Goal: Task Accomplishment & Management: Manage account settings

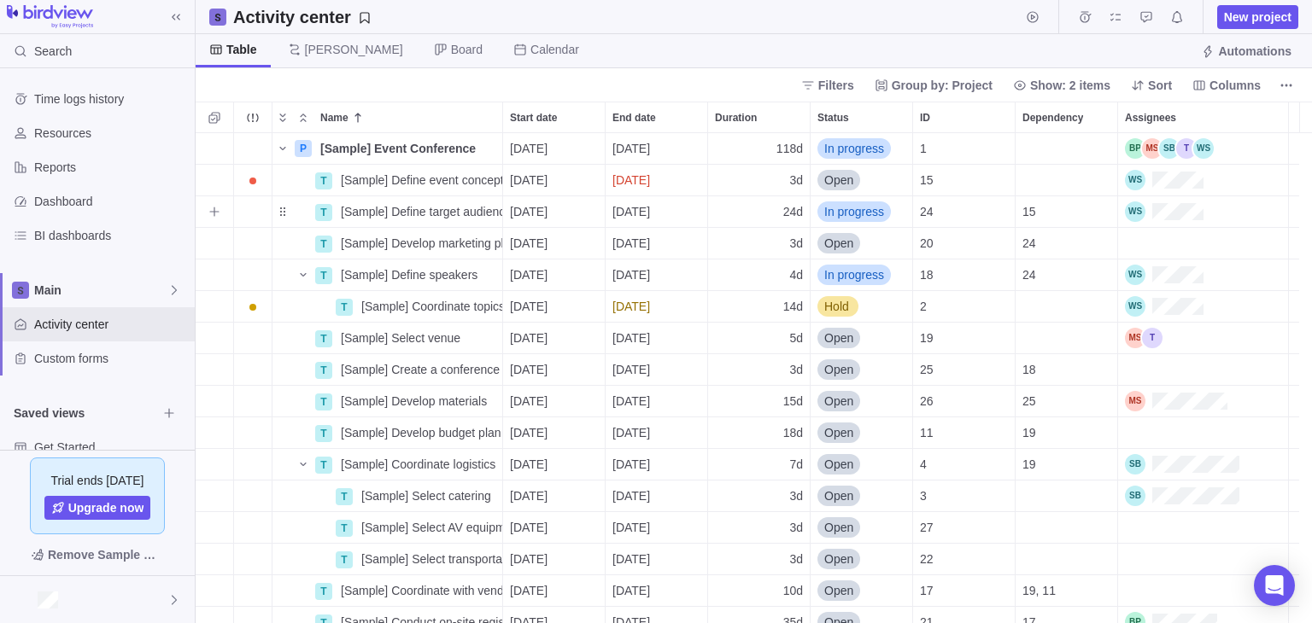
scroll to position [477, 1103]
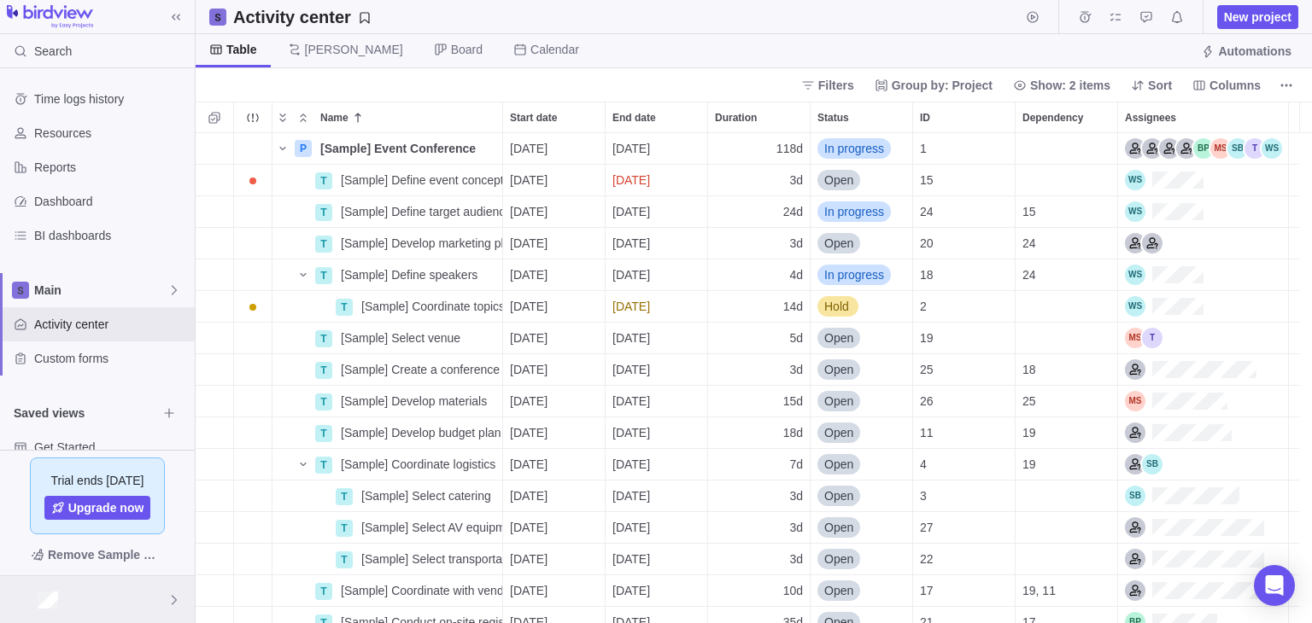
click at [133, 599] on div at bounding box center [97, 599] width 195 height 47
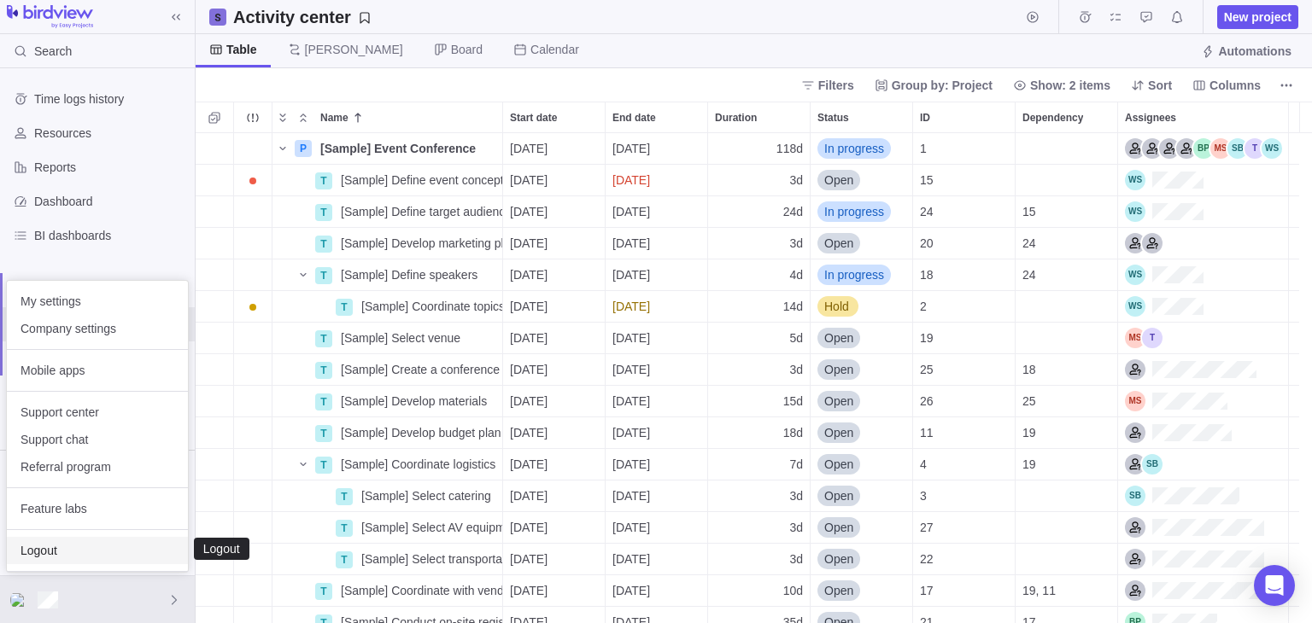
click at [109, 550] on span "Logout" at bounding box center [97, 550] width 154 height 17
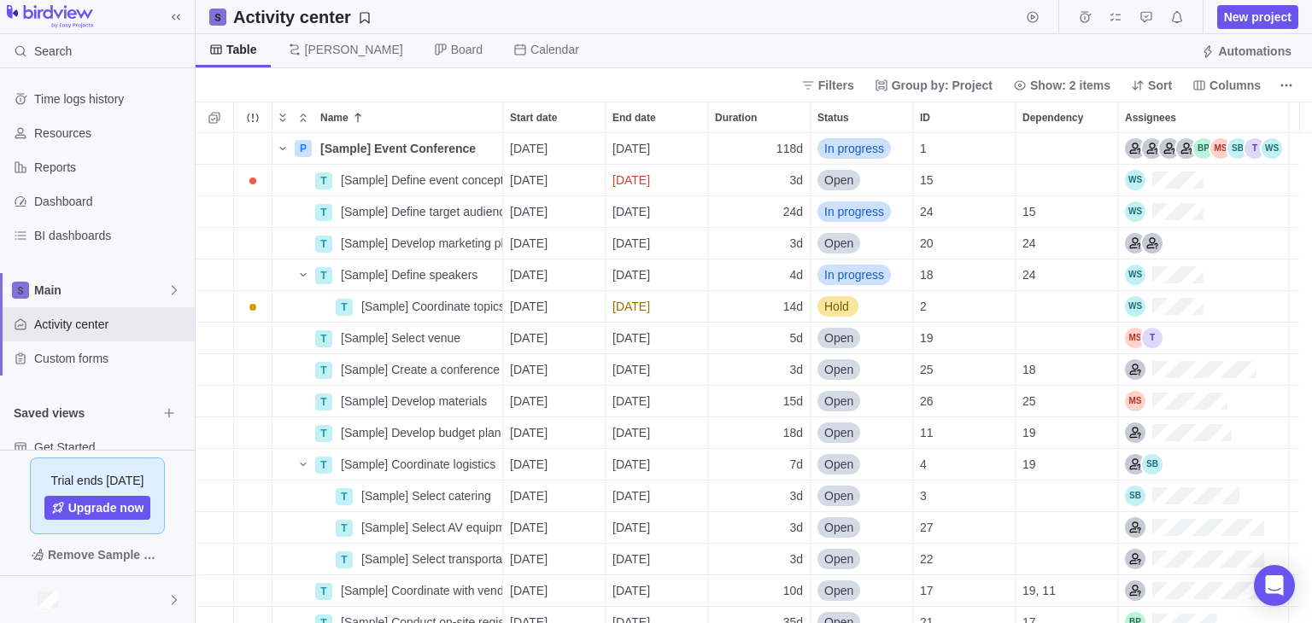
scroll to position [477, 1103]
click at [377, 90] on div "Filters Group by: Project Show: 2 items Sort Columns" at bounding box center [754, 84] width 1116 height 33
